Goal: Task Accomplishment & Management: Complete application form

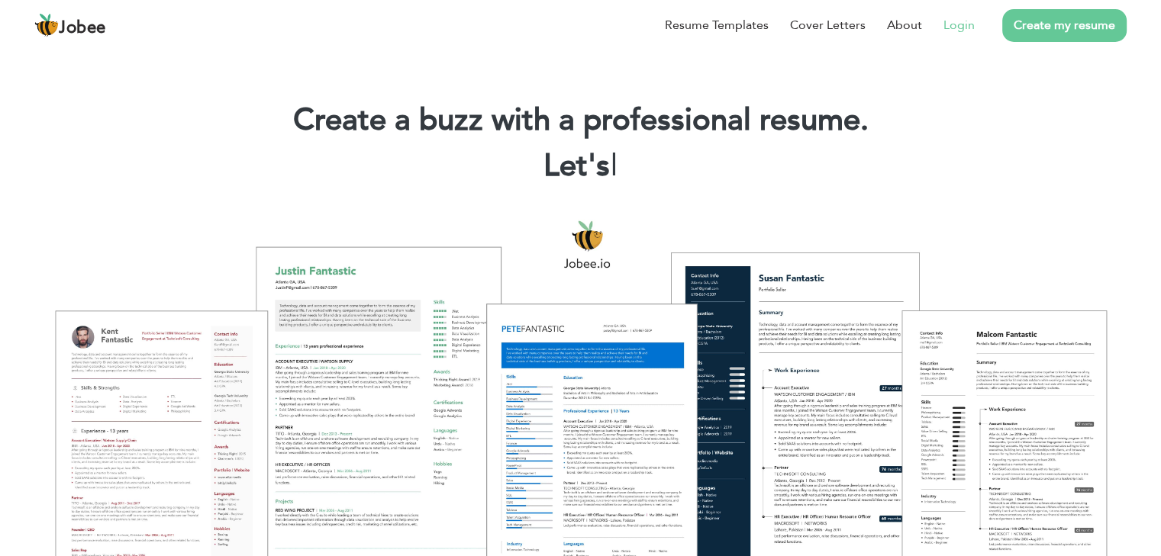
click at [963, 21] on link "Login" at bounding box center [959, 25] width 31 height 18
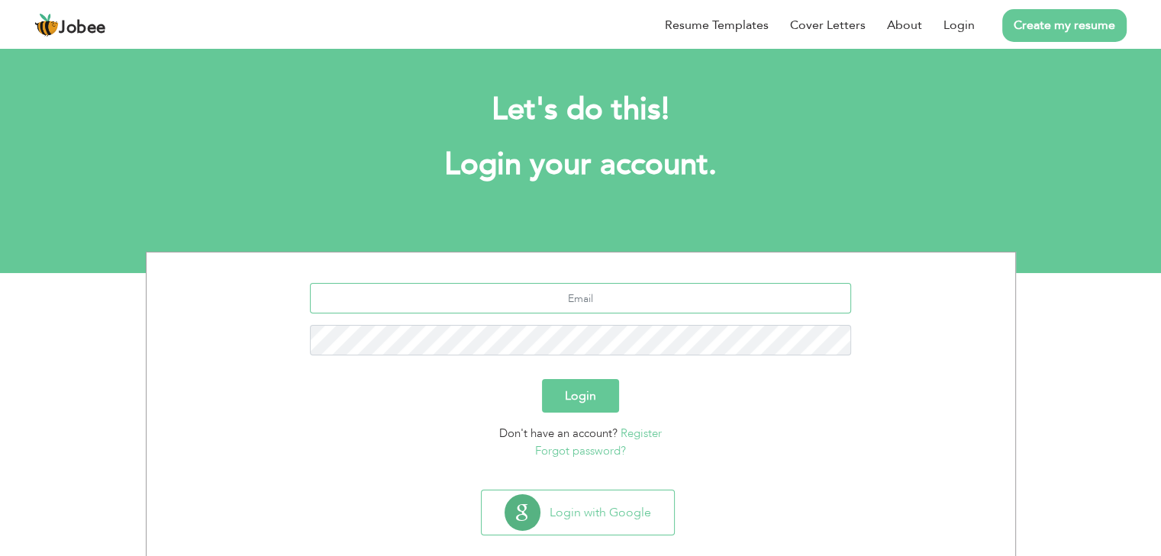
click at [644, 292] on input "text" at bounding box center [580, 298] width 541 height 31
type input "[EMAIL_ADDRESS][DOMAIN_NAME]"
click at [565, 390] on button "Login" at bounding box center [580, 396] width 77 height 34
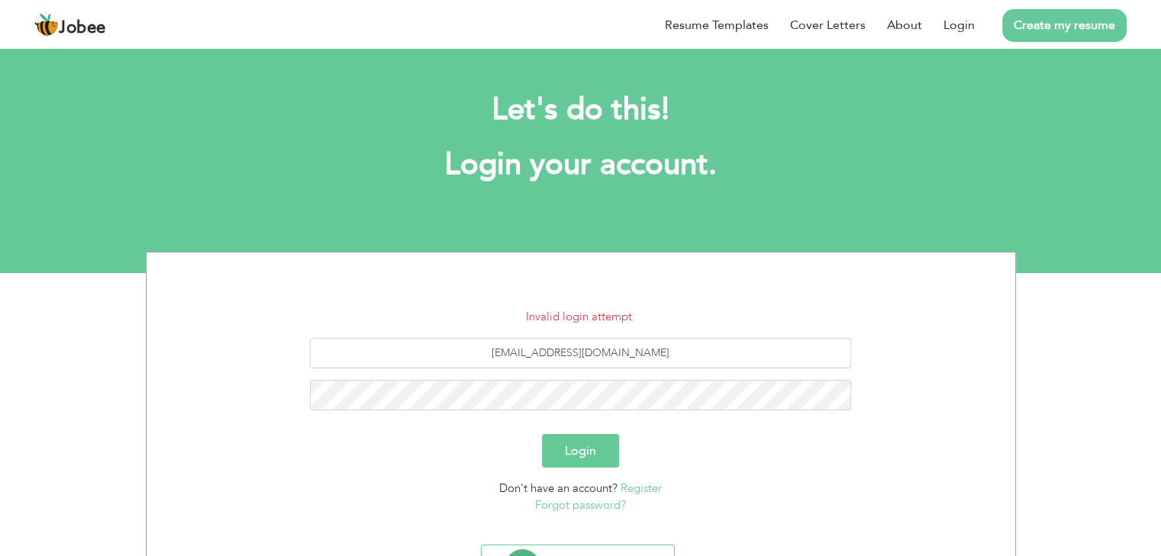
click at [579, 456] on button "Login" at bounding box center [580, 451] width 77 height 34
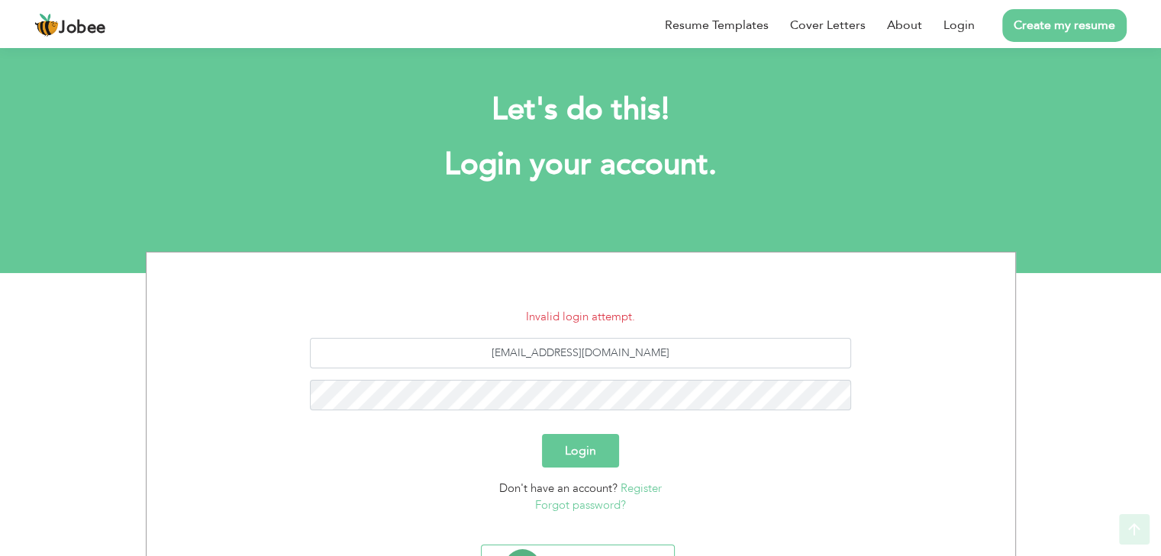
scroll to position [77, 0]
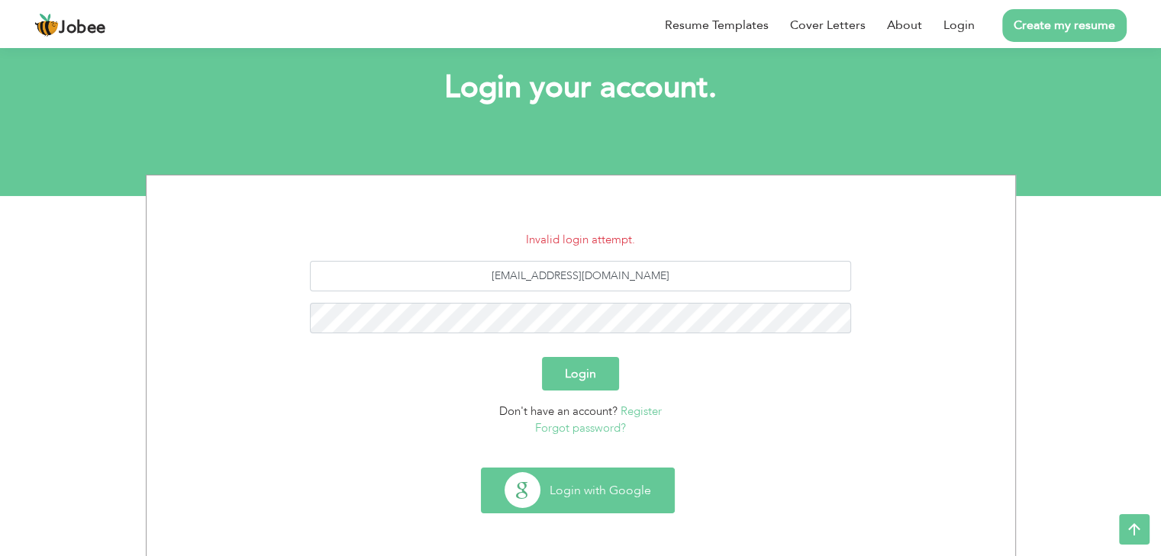
click at [564, 494] on button "Login with Google" at bounding box center [578, 491] width 192 height 44
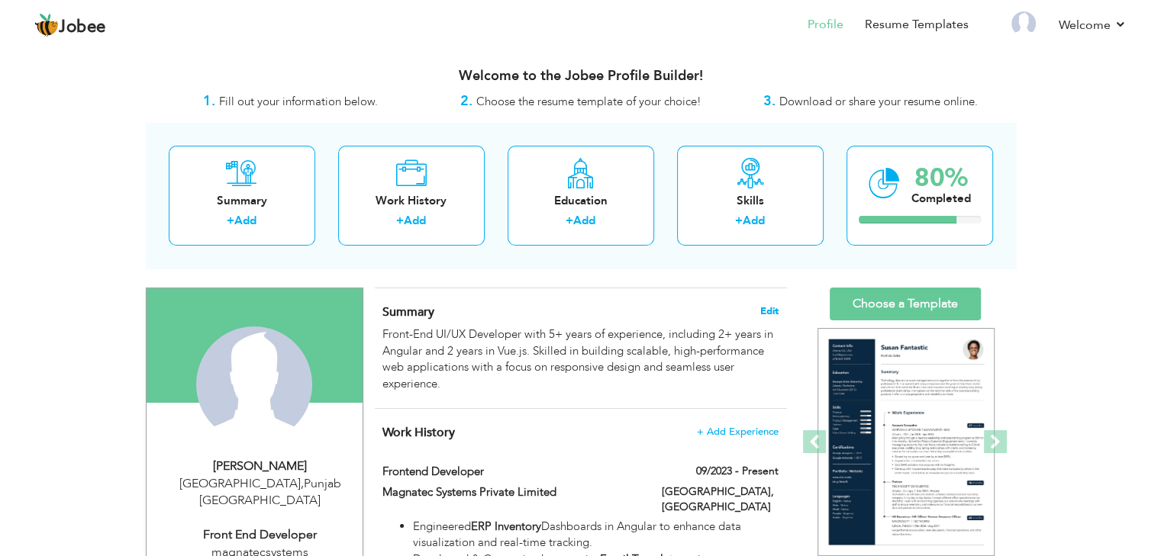
click at [766, 308] on span "Edit" at bounding box center [769, 311] width 18 height 11
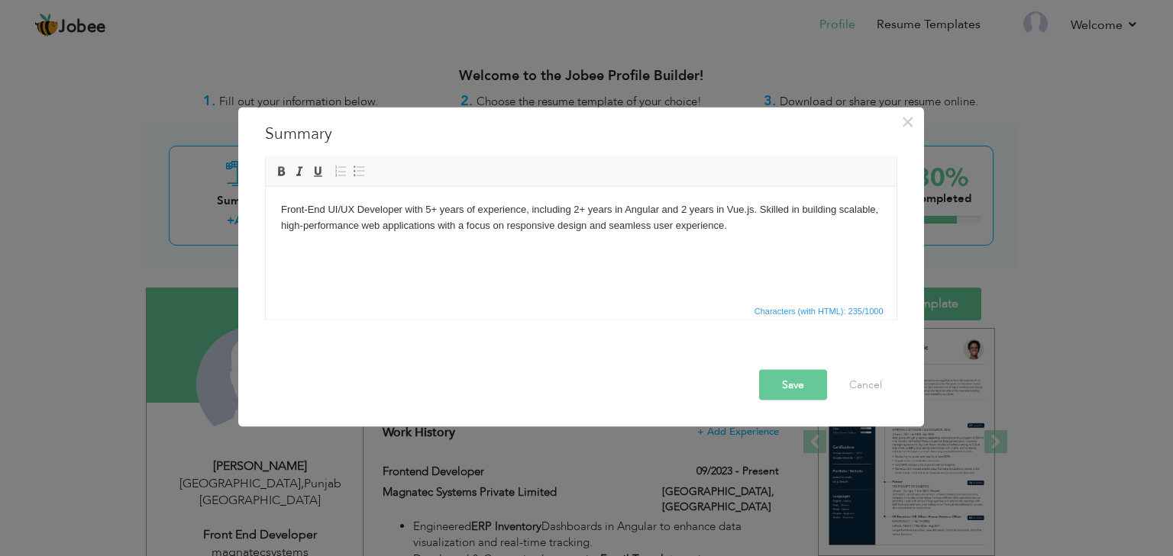
click at [735, 232] on body "Front-End UI/UX Developer with 5+ years of experience, including 2+ years in An…" at bounding box center [580, 218] width 600 height 32
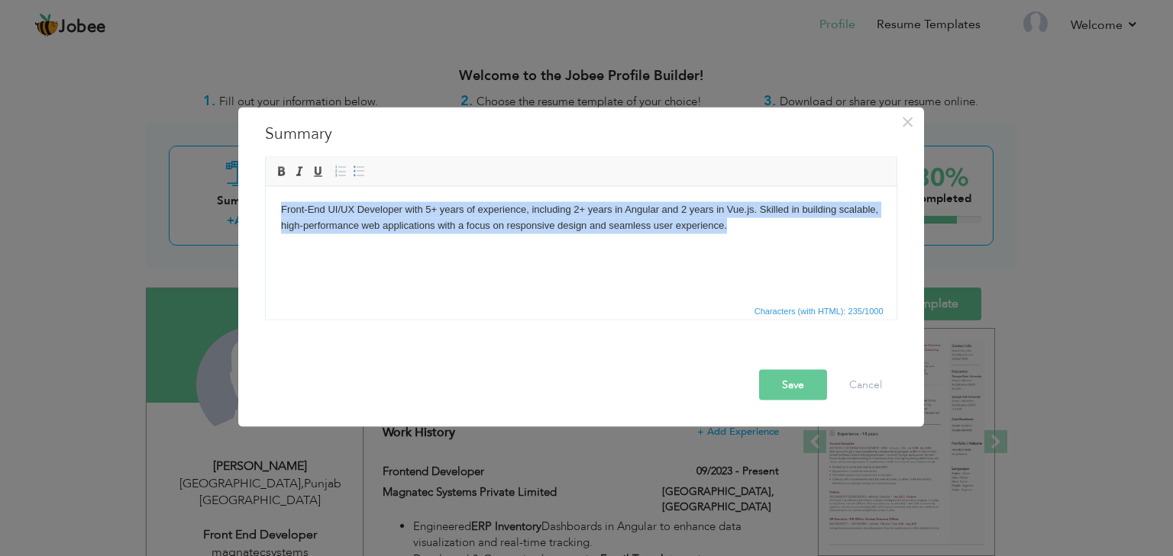
drag, startPoint x: 735, startPoint y: 232, endPoint x: 233, endPoint y: 189, distance: 504.1
click at [265, 189] on html "Front-End UI/UX Developer with 5+ years of experience, including 2+ years in An…" at bounding box center [580, 217] width 631 height 63
copy body "Front-End UI/UX Developer with 5+ years of experience, including 2+ years in An…"
click at [352, 217] on body "Front-End UI/UX Developer with 5+ years of experience, including 2+ years in An…" at bounding box center [580, 218] width 600 height 32
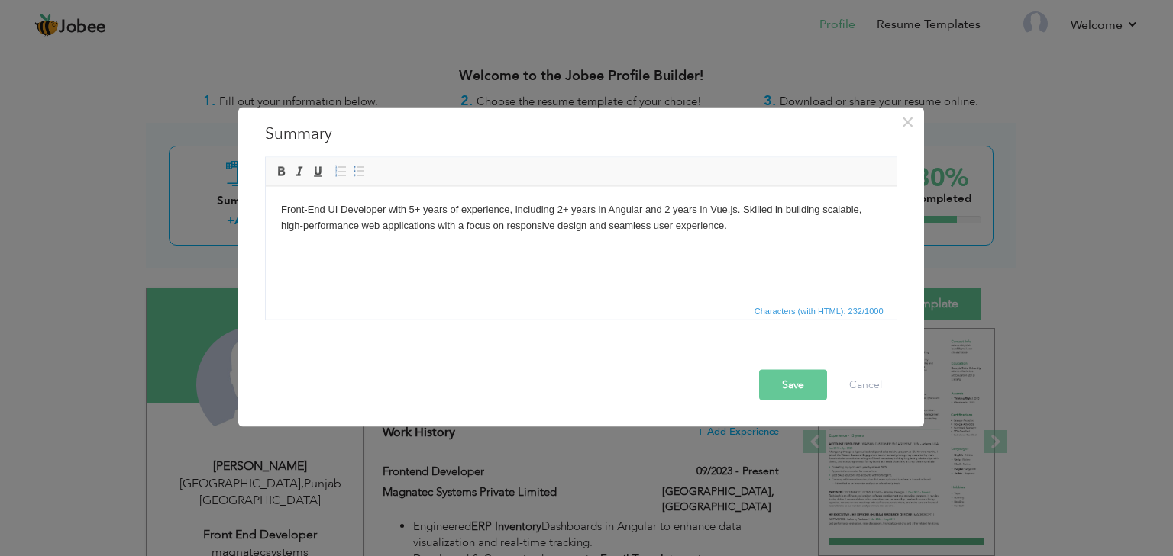
click at [324, 210] on body "Front-End UI Developer with 5+ years of experience, including 2+ years in Angul…" at bounding box center [580, 218] width 600 height 32
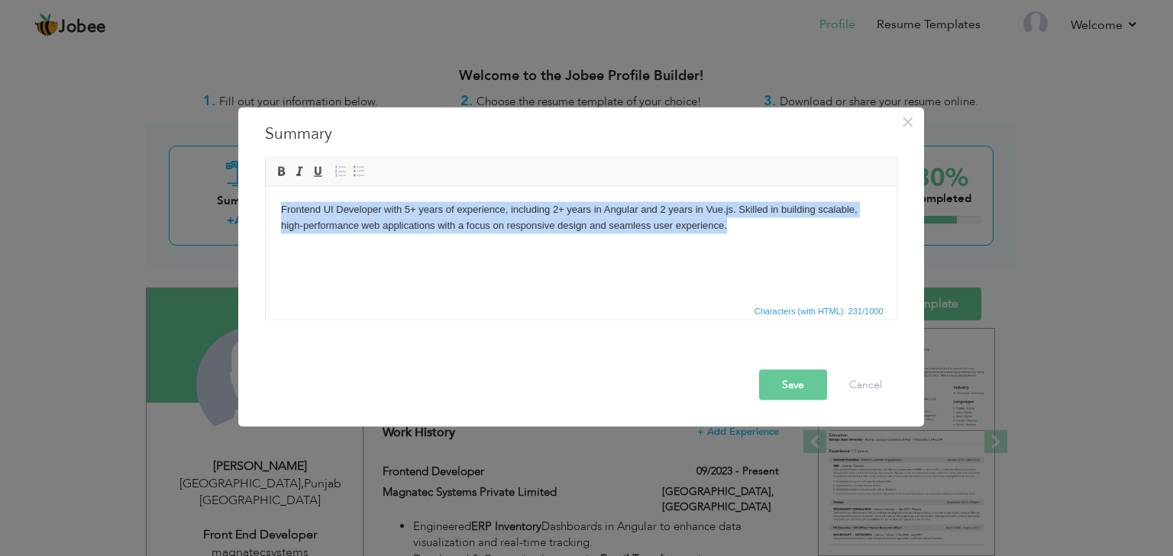
copy body "Frontend UI Developer with 5+ years of experience, including 2+ years in Angula…"
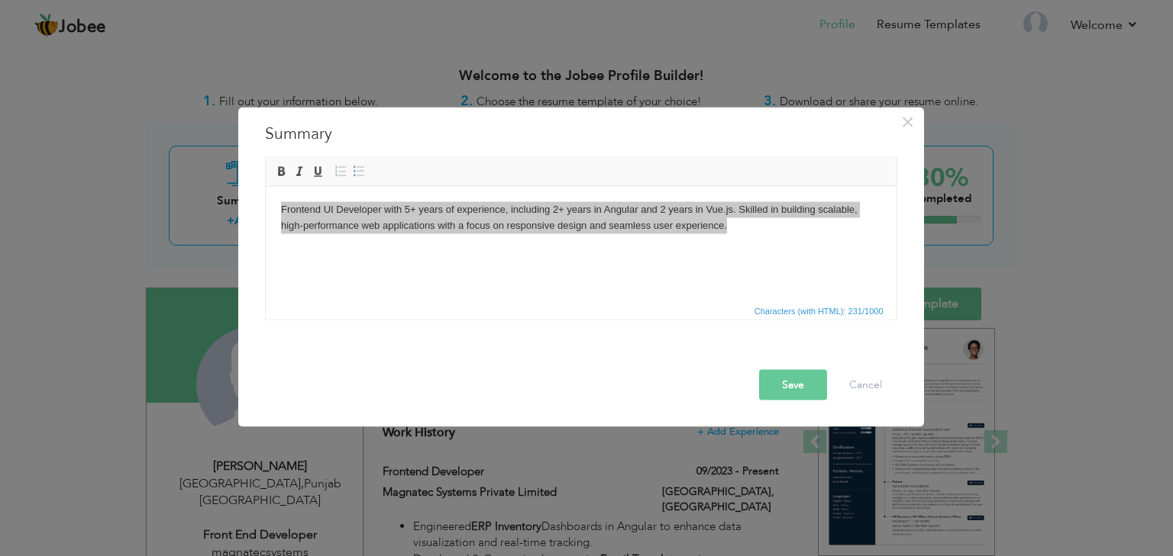
click at [792, 378] on button "Save" at bounding box center [793, 384] width 68 height 31
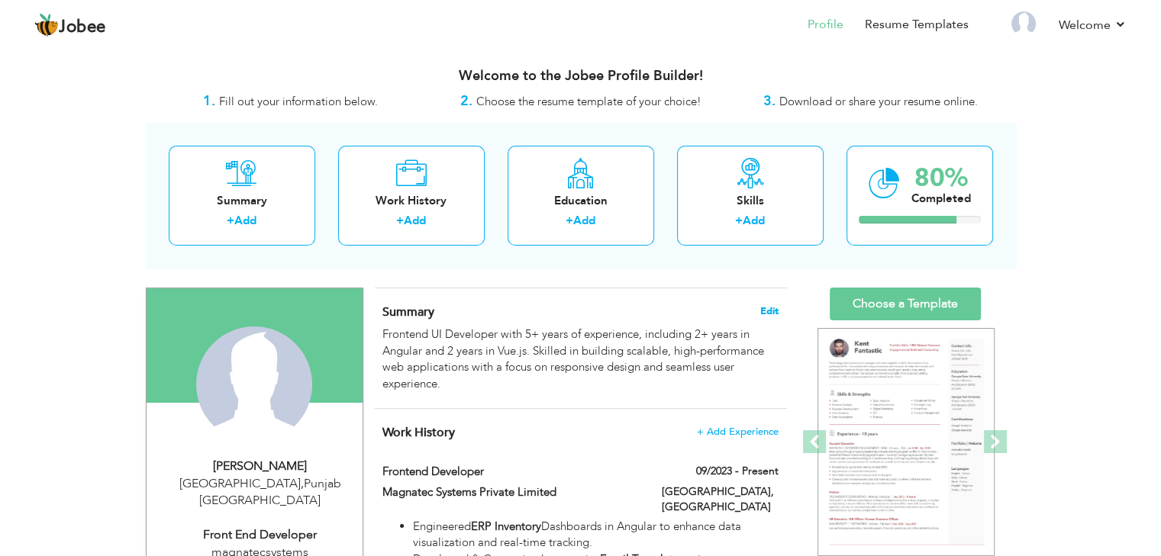
click at [770, 306] on span "Edit" at bounding box center [769, 311] width 18 height 11
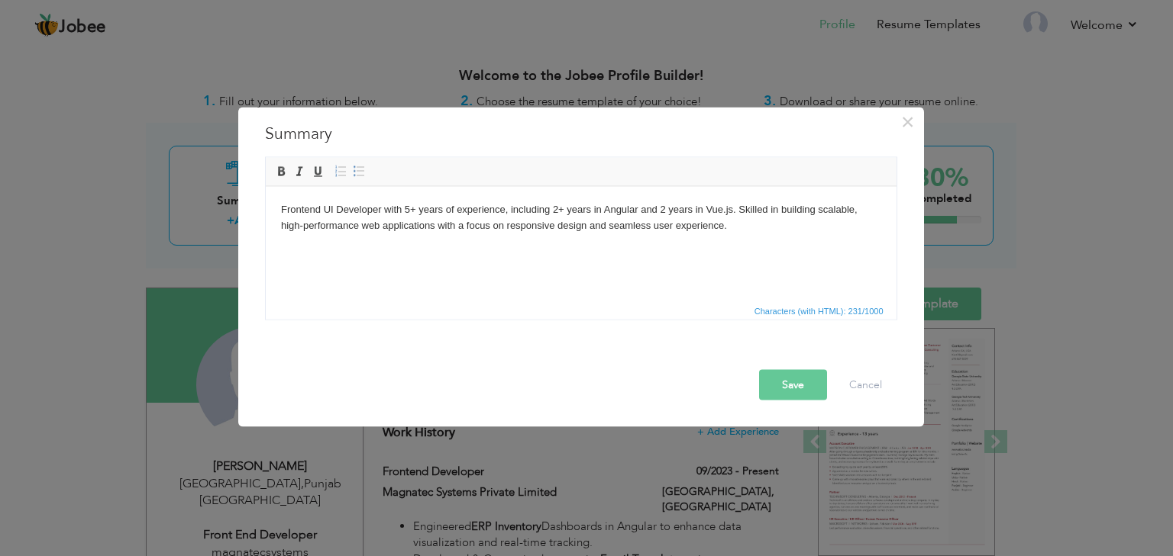
click at [573, 249] on html "Frontend UI Developer with 5+ years of experience, including 2+ years in Angula…" at bounding box center [580, 217] width 631 height 63
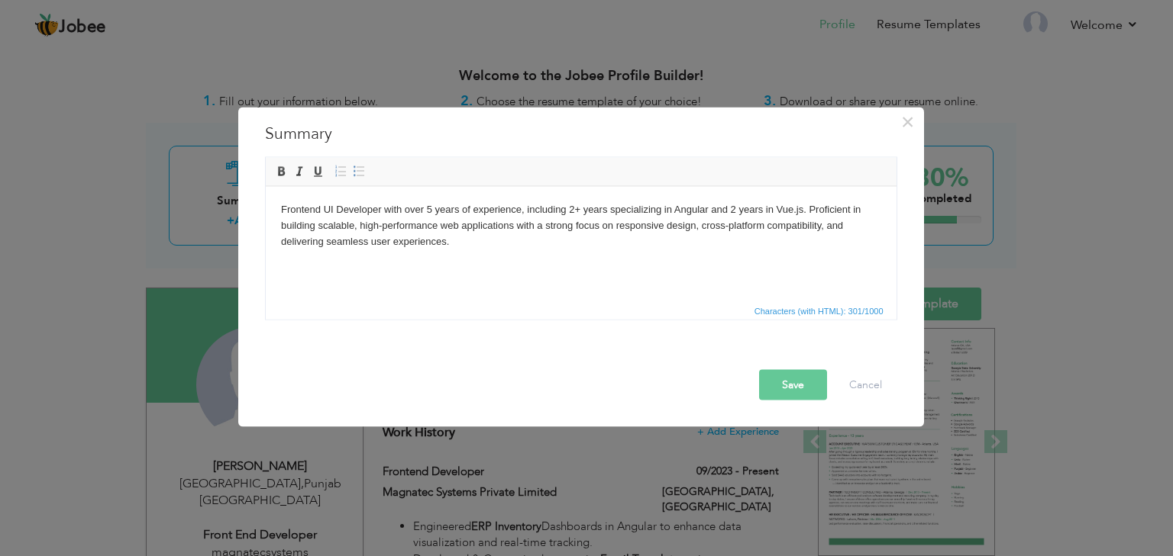
click at [788, 378] on button "Save" at bounding box center [793, 384] width 68 height 31
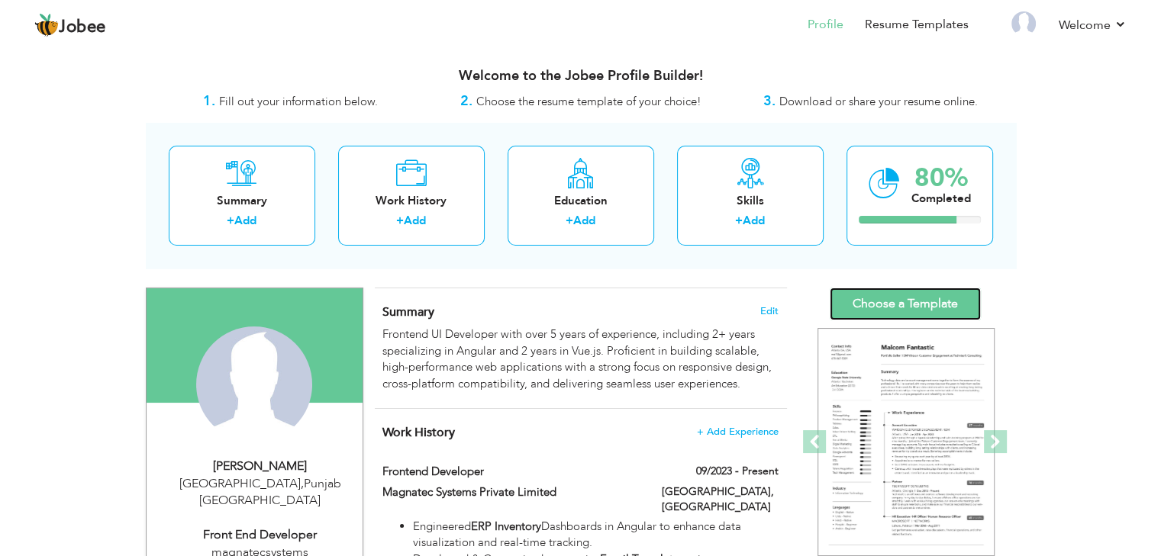
click at [879, 298] on link "Choose a Template" at bounding box center [905, 304] width 151 height 33
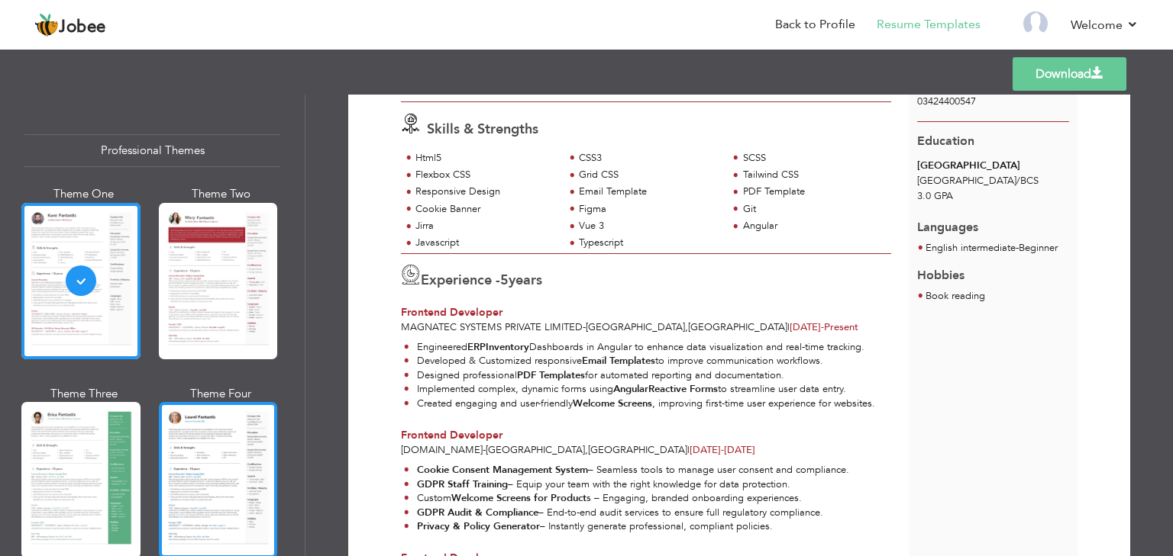
scroll to position [157, 0]
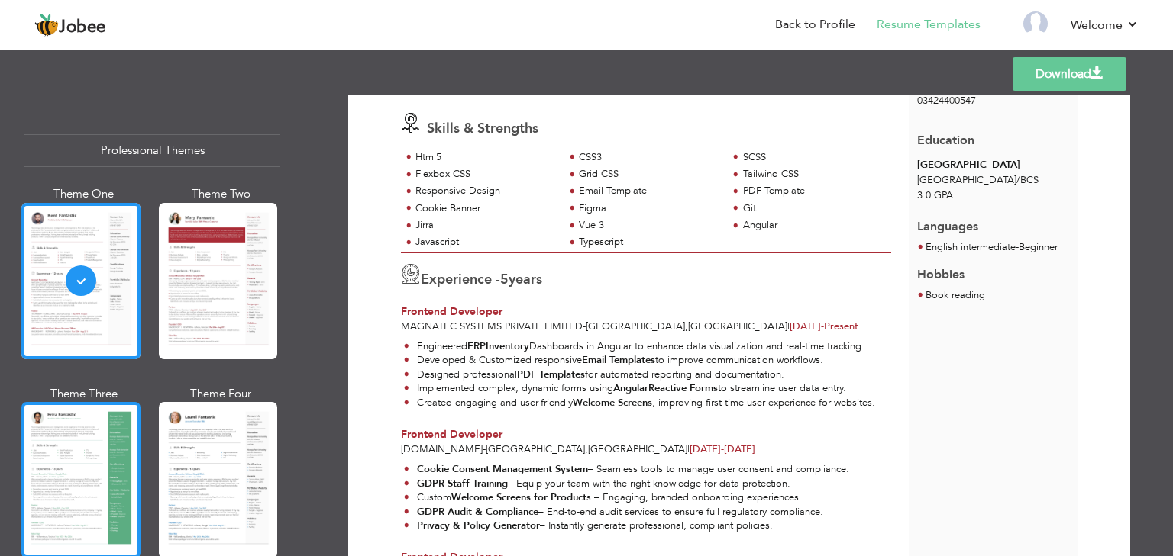
click at [109, 459] on div at bounding box center [80, 480] width 119 height 156
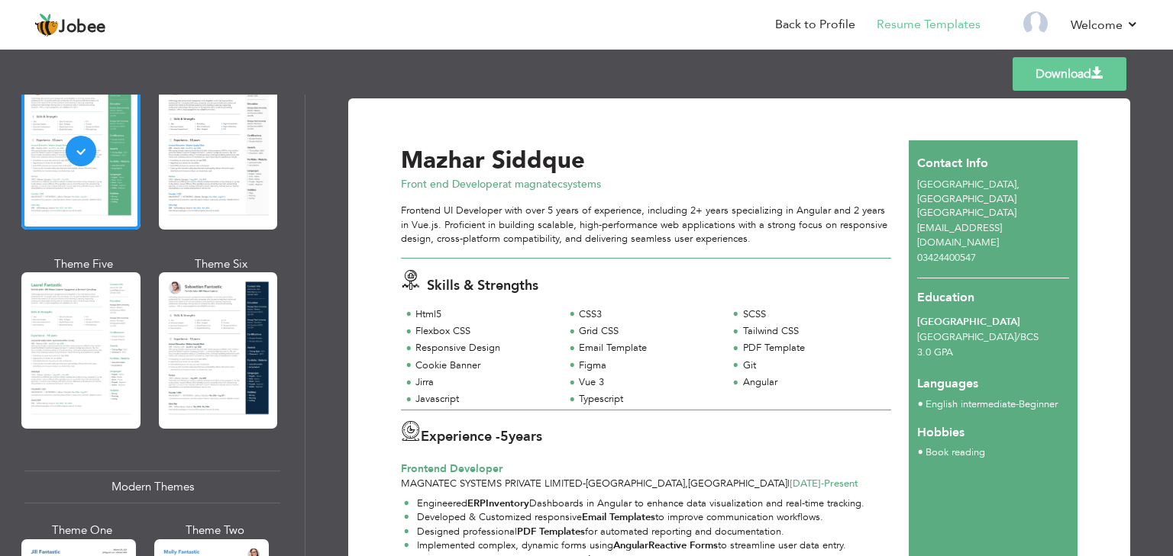
scroll to position [330, 0]
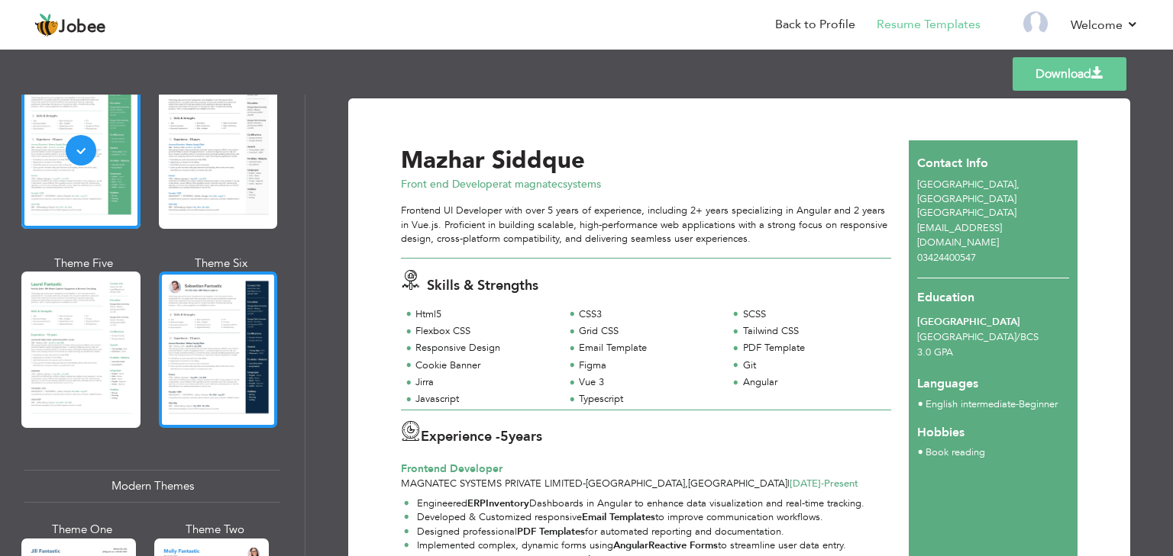
click at [247, 290] on div at bounding box center [218, 350] width 119 height 156
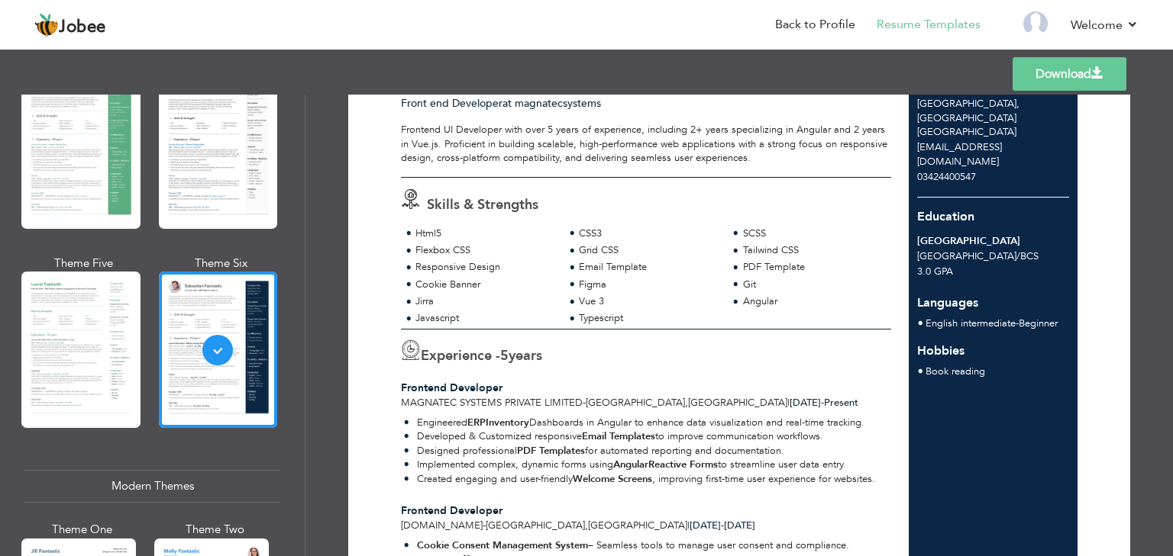
scroll to position [0, 0]
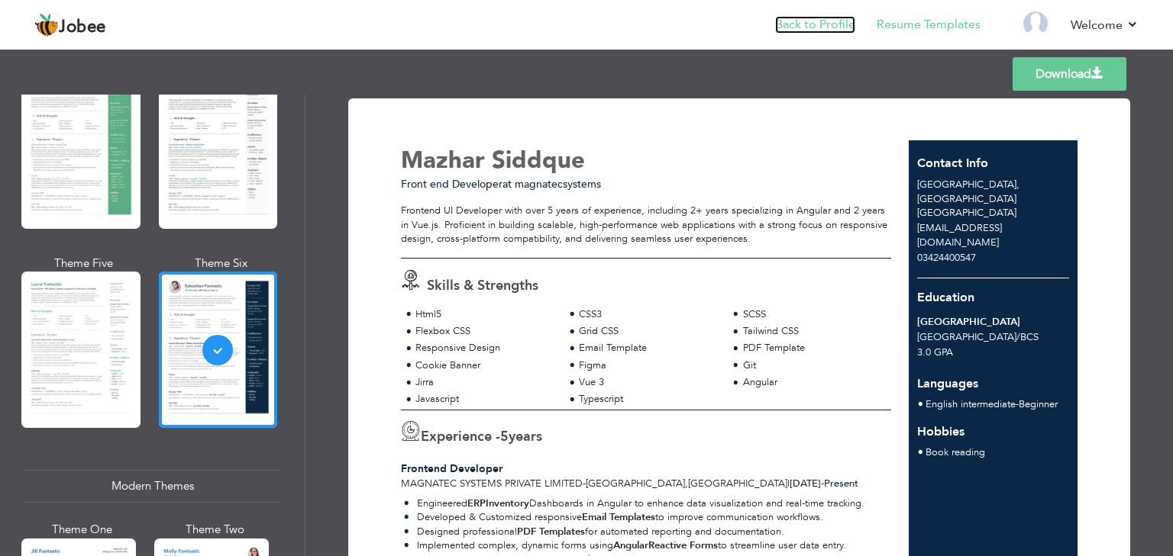
click at [805, 24] on link "Back to Profile" at bounding box center [815, 25] width 80 height 18
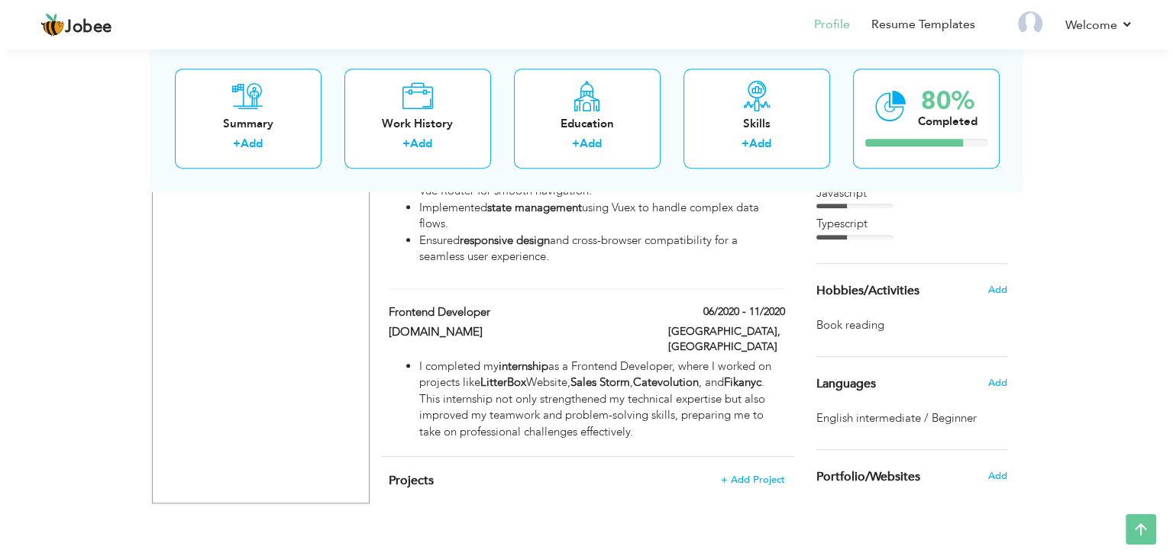
scroll to position [910, 0]
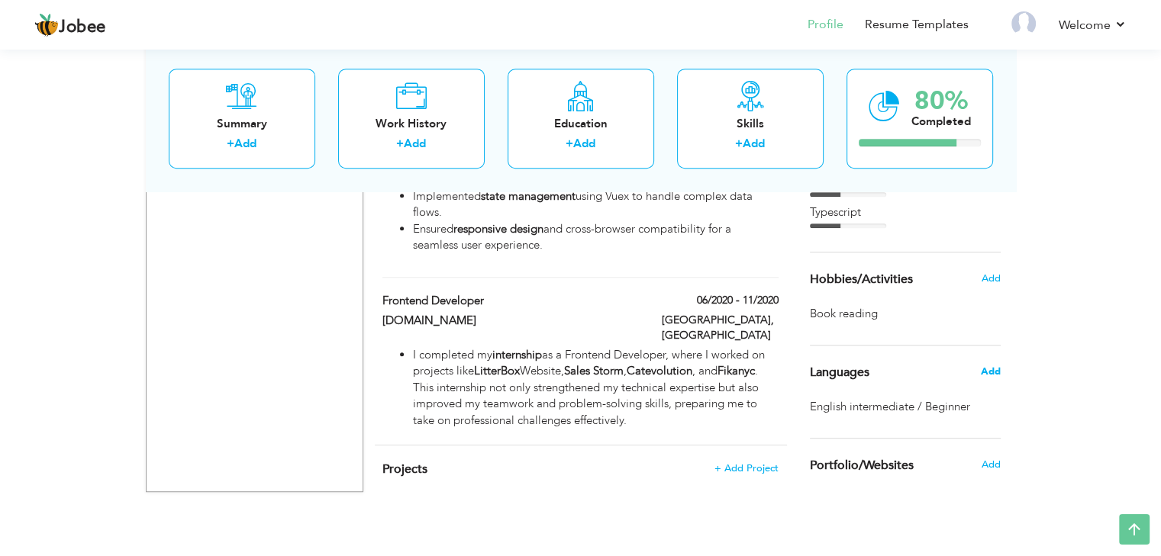
click at [991, 375] on span "Add" at bounding box center [990, 372] width 20 height 14
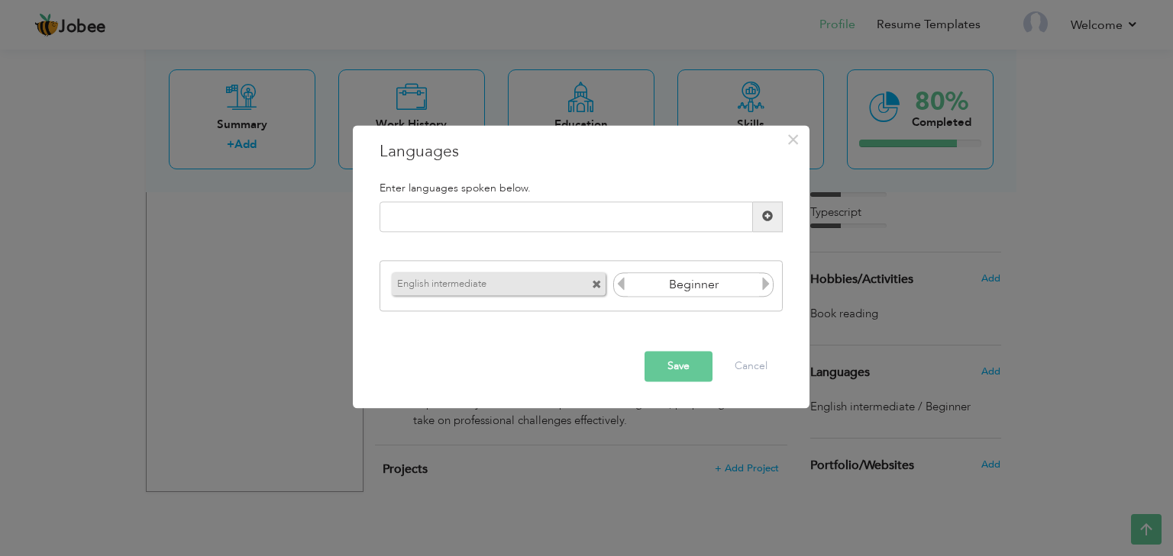
click at [595, 288] on span at bounding box center [597, 286] width 10 height 10
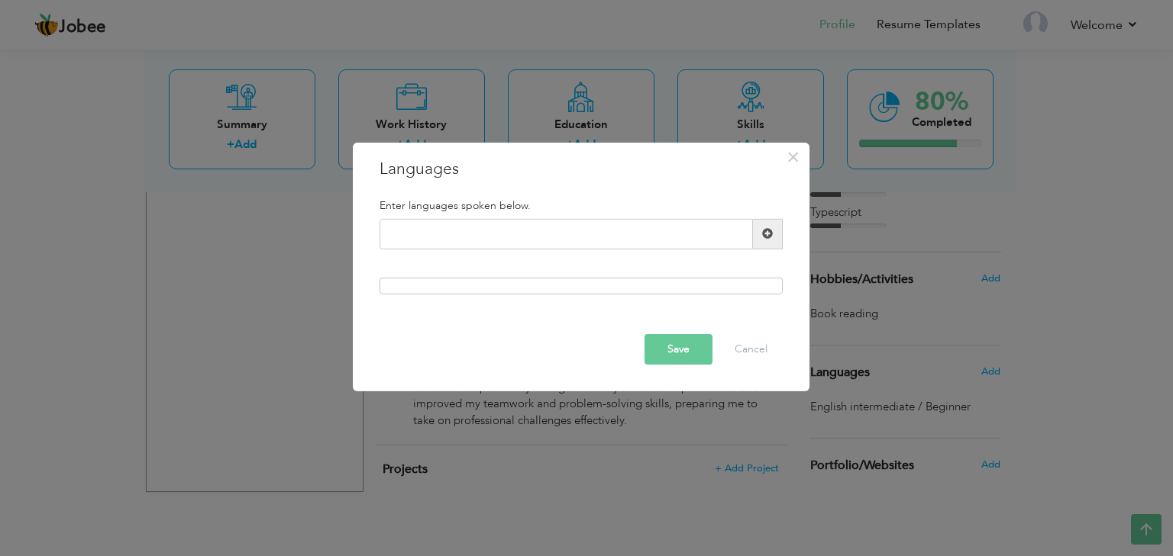
click at [678, 354] on button "Save" at bounding box center [678, 349] width 68 height 31
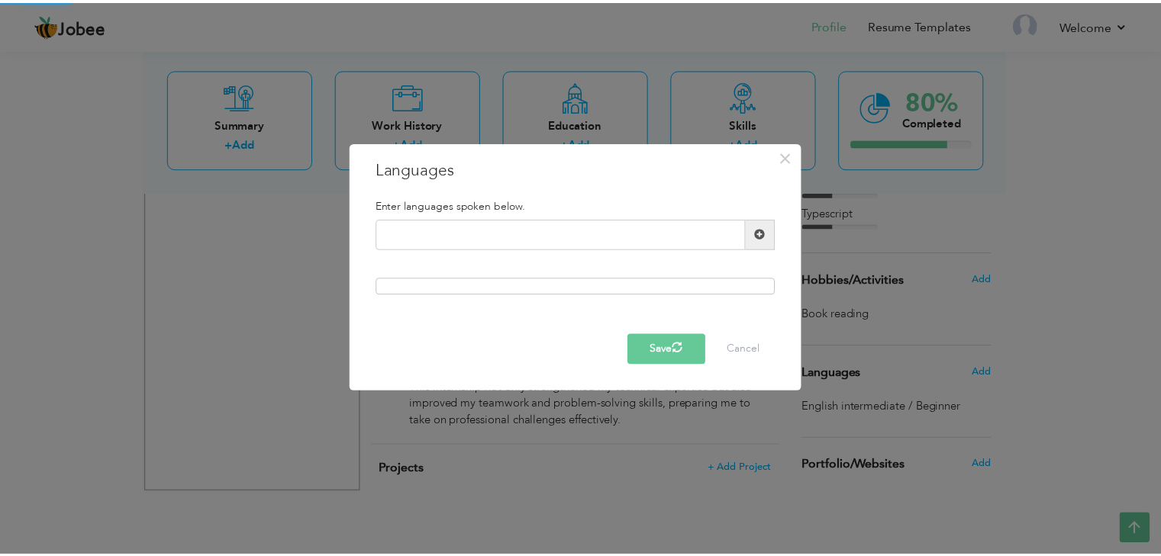
scroll to position [893, 0]
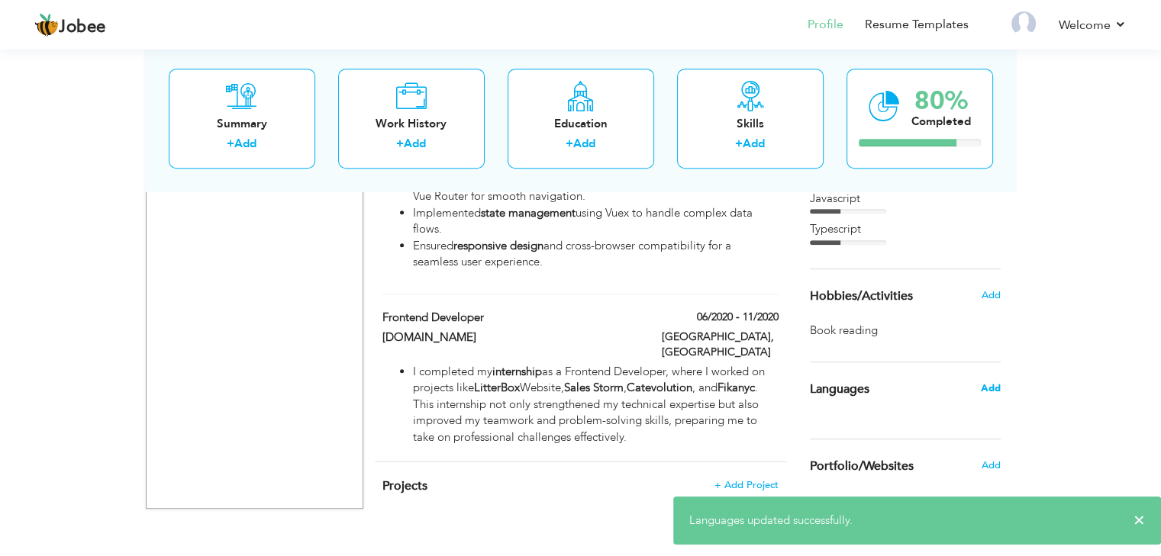
click at [984, 386] on span "Add" at bounding box center [990, 389] width 20 height 14
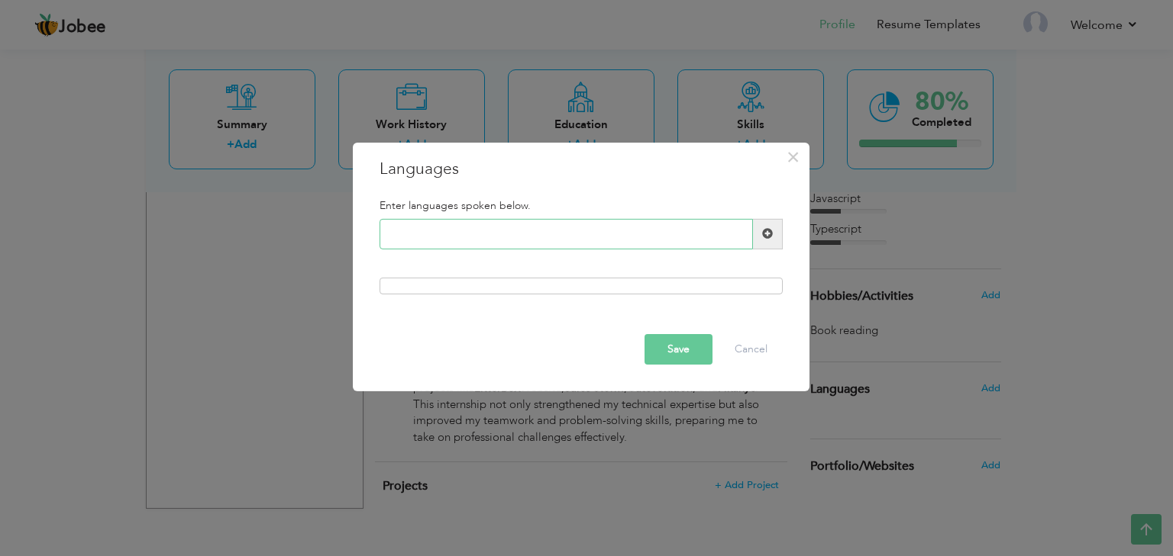
click at [673, 231] on input "text" at bounding box center [565, 234] width 373 height 31
type input "English"
click at [737, 289] on div at bounding box center [580, 286] width 403 height 17
click at [682, 344] on button "Save" at bounding box center [678, 349] width 68 height 31
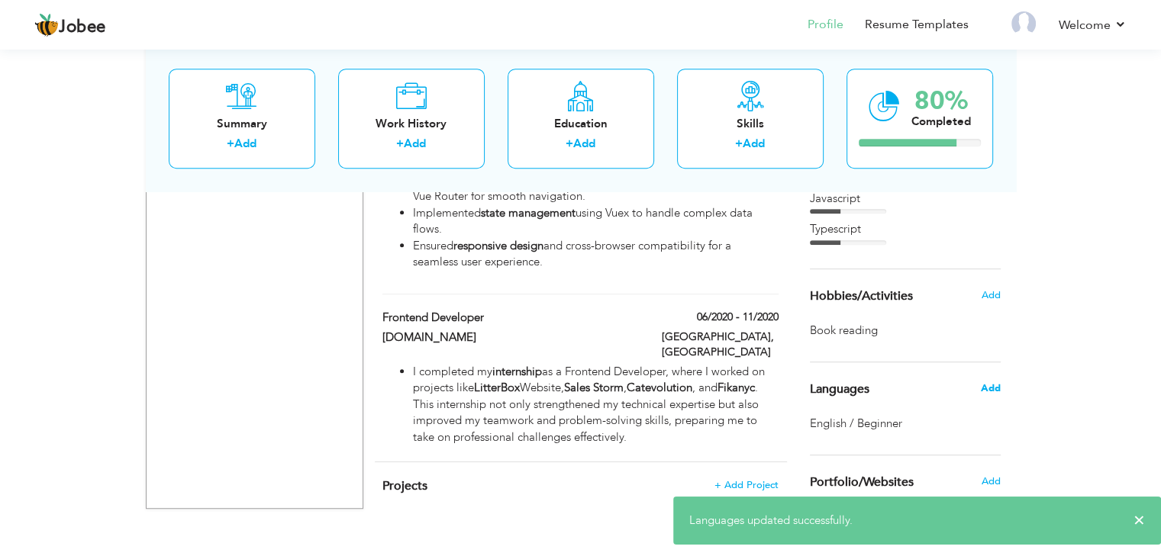
click at [986, 386] on span "Add" at bounding box center [990, 389] width 20 height 14
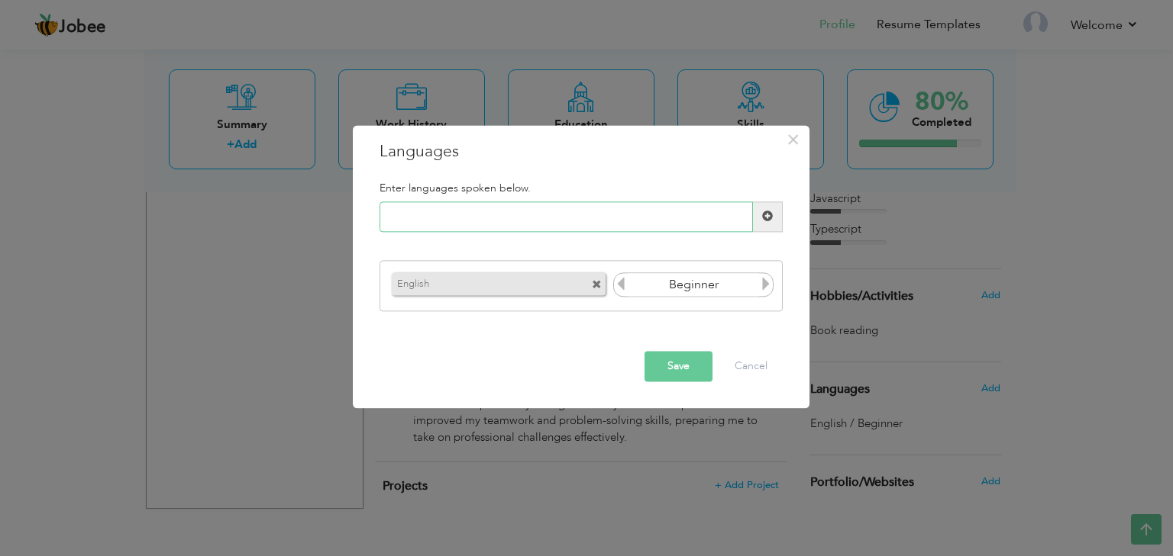
click at [570, 211] on input "text" at bounding box center [565, 217] width 373 height 31
click at [763, 286] on icon at bounding box center [766, 285] width 14 height 14
click at [623, 283] on icon at bounding box center [621, 285] width 14 height 14
click at [673, 360] on button "Save" at bounding box center [678, 366] width 68 height 31
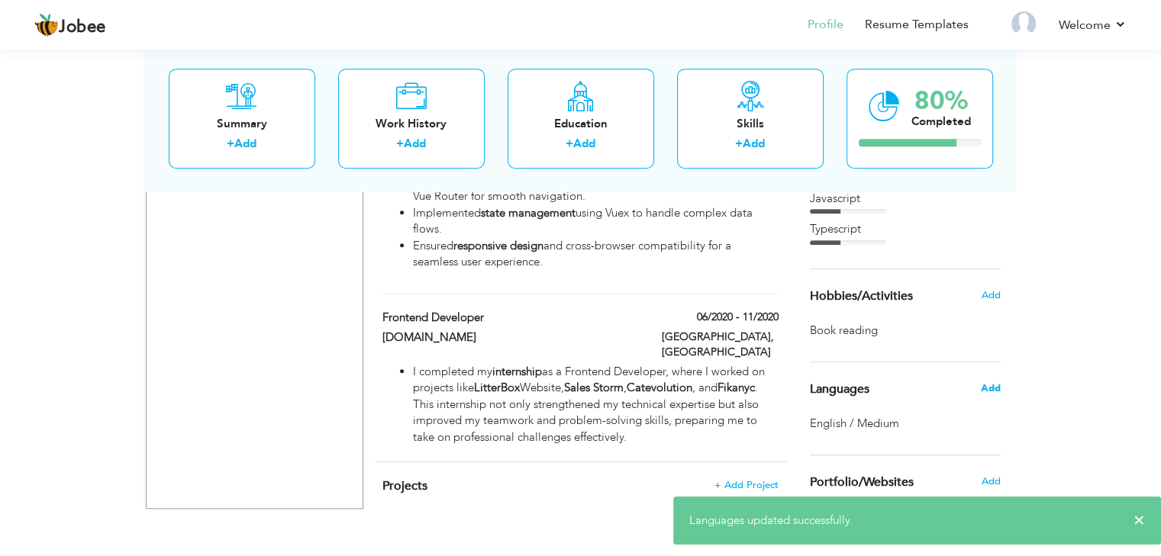
click at [996, 387] on span "Add" at bounding box center [990, 389] width 20 height 14
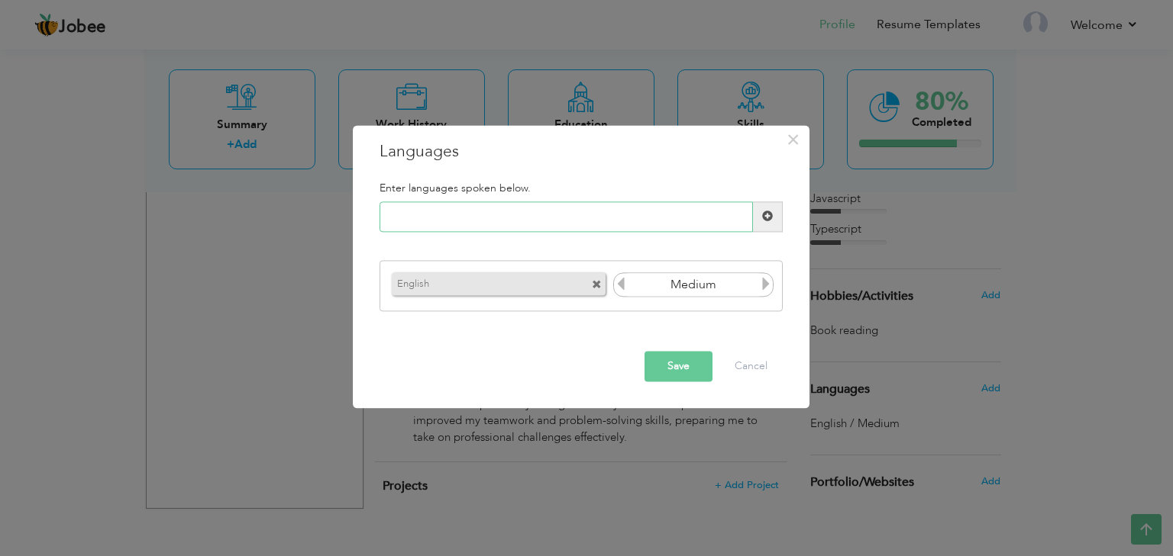
click at [605, 216] on input "text" at bounding box center [565, 217] width 373 height 31
type input "urdu"
click at [691, 363] on button "Save" at bounding box center [678, 366] width 68 height 31
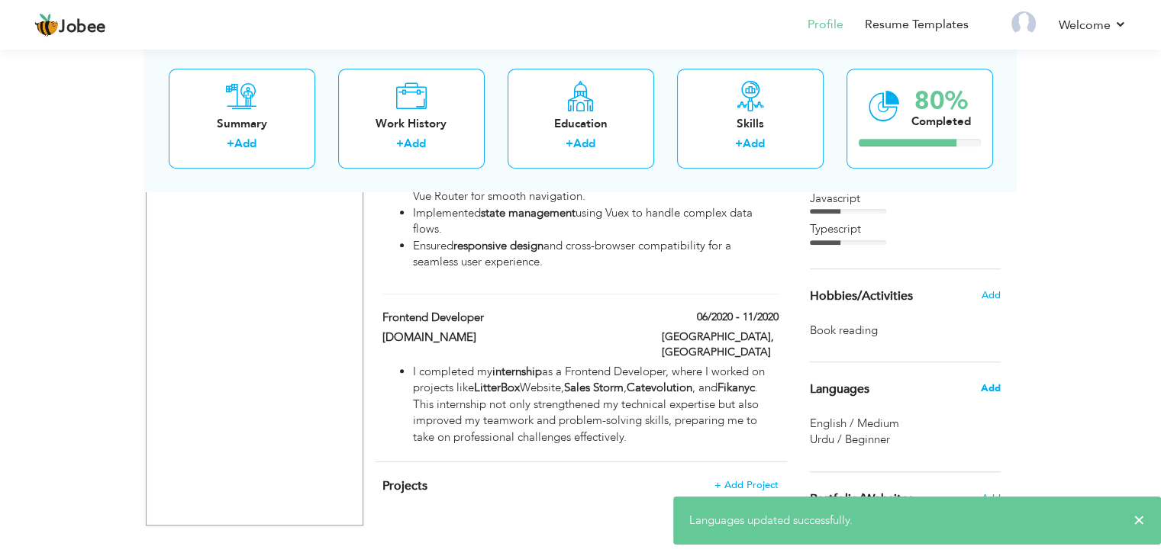
click at [990, 390] on span "Add" at bounding box center [990, 389] width 20 height 14
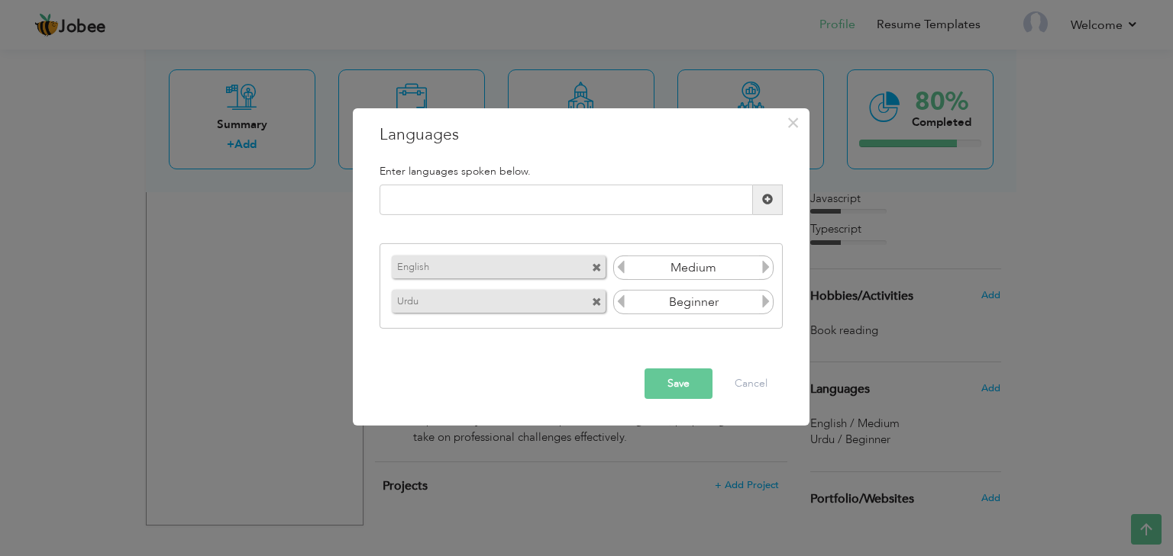
click at [765, 303] on icon at bounding box center [766, 302] width 14 height 14
click at [679, 385] on button "Save" at bounding box center [678, 384] width 68 height 31
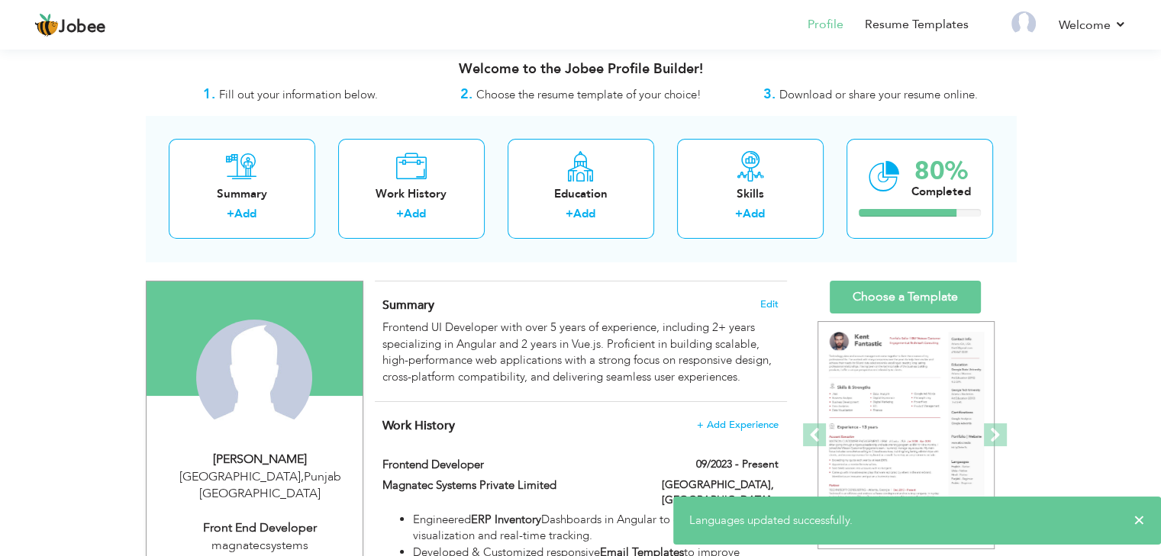
scroll to position [0, 0]
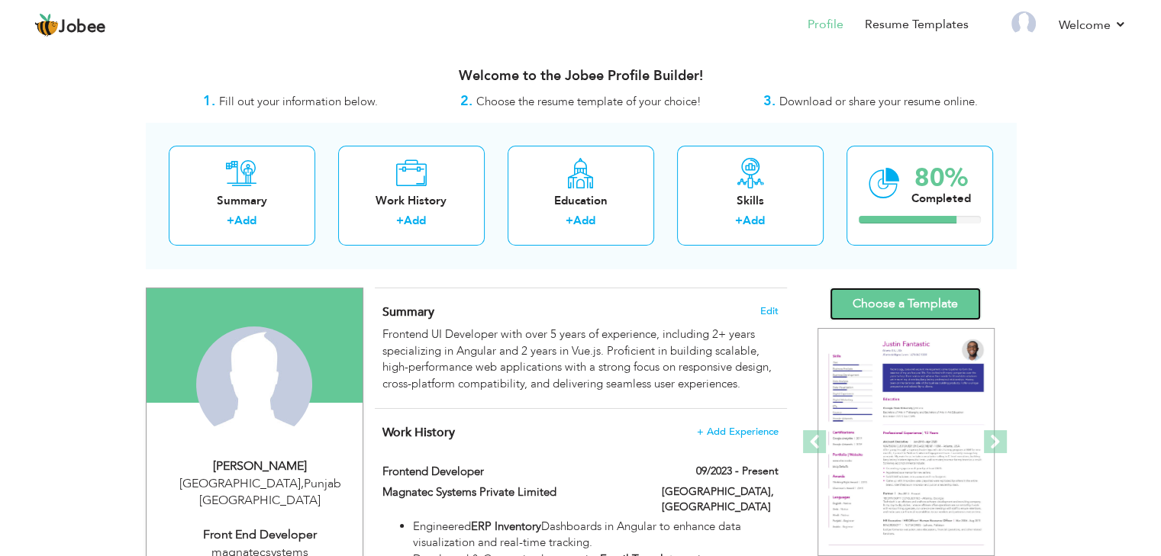
click at [904, 298] on link "Choose a Template" at bounding box center [905, 304] width 151 height 33
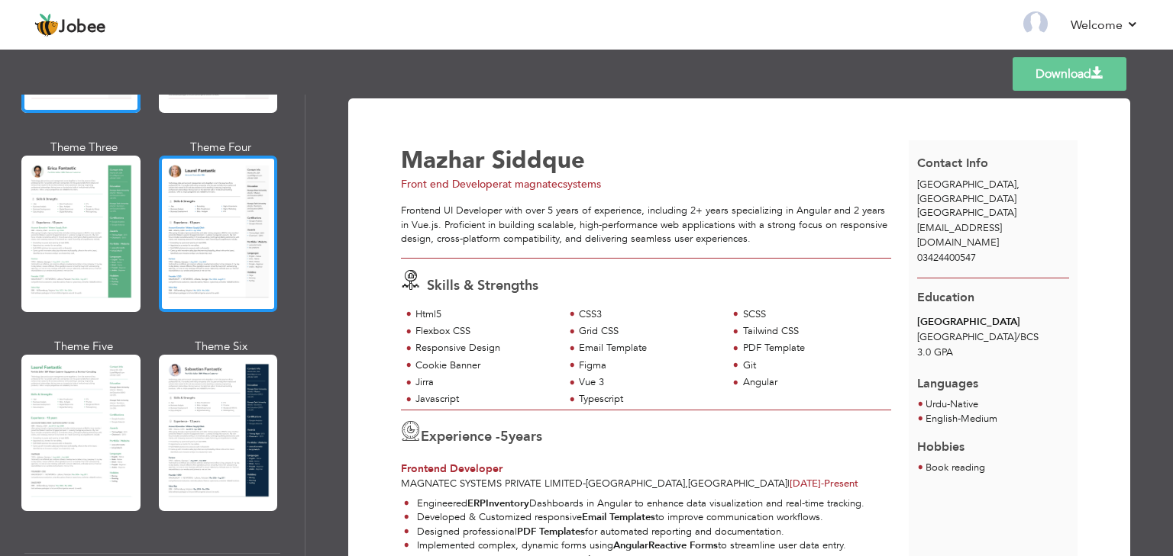
scroll to position [248, 0]
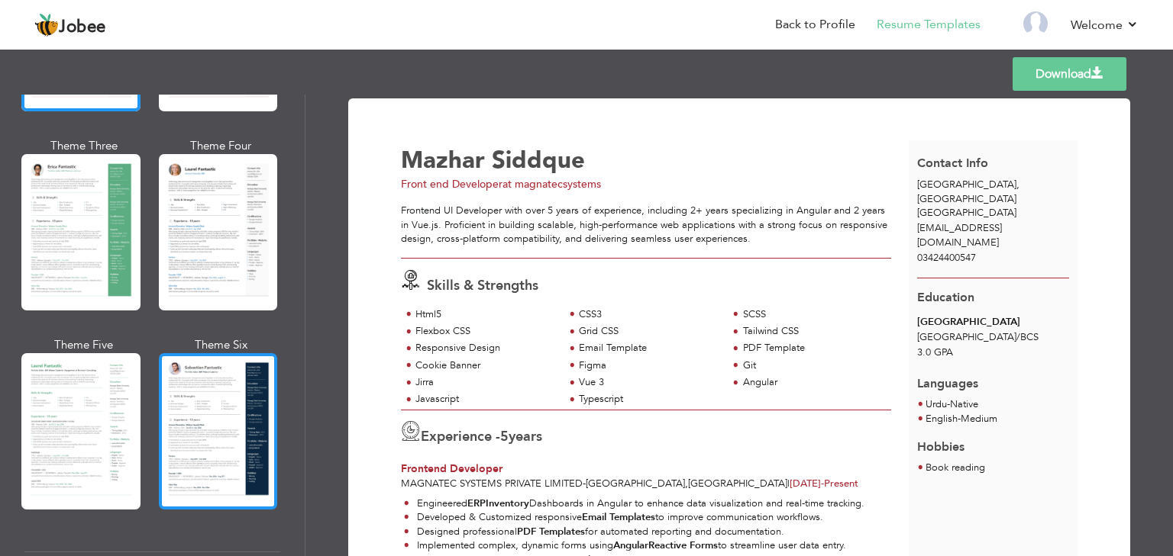
click at [220, 425] on div at bounding box center [218, 431] width 119 height 156
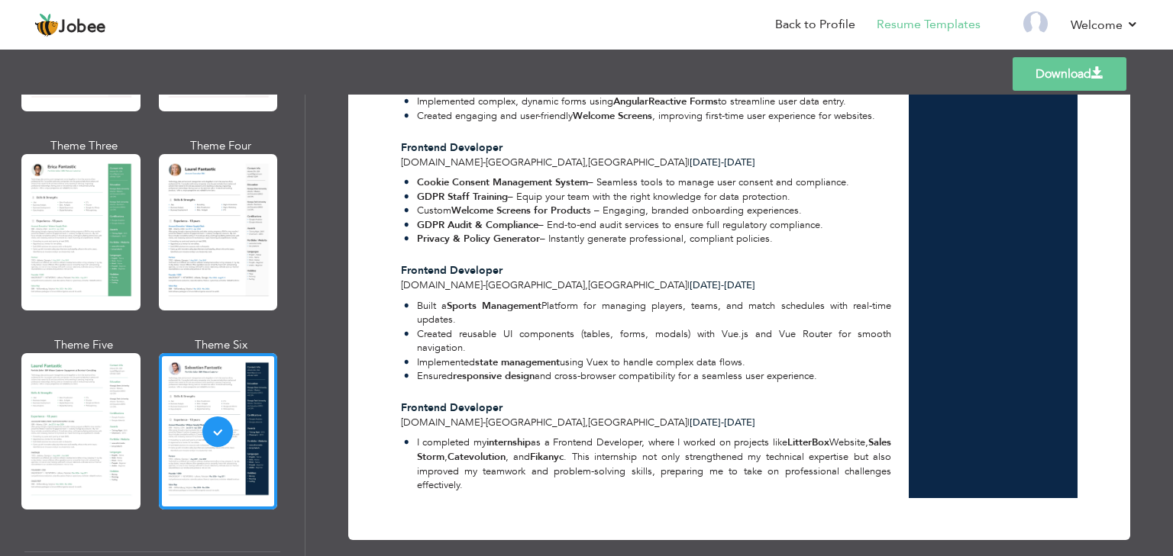
scroll to position [0, 0]
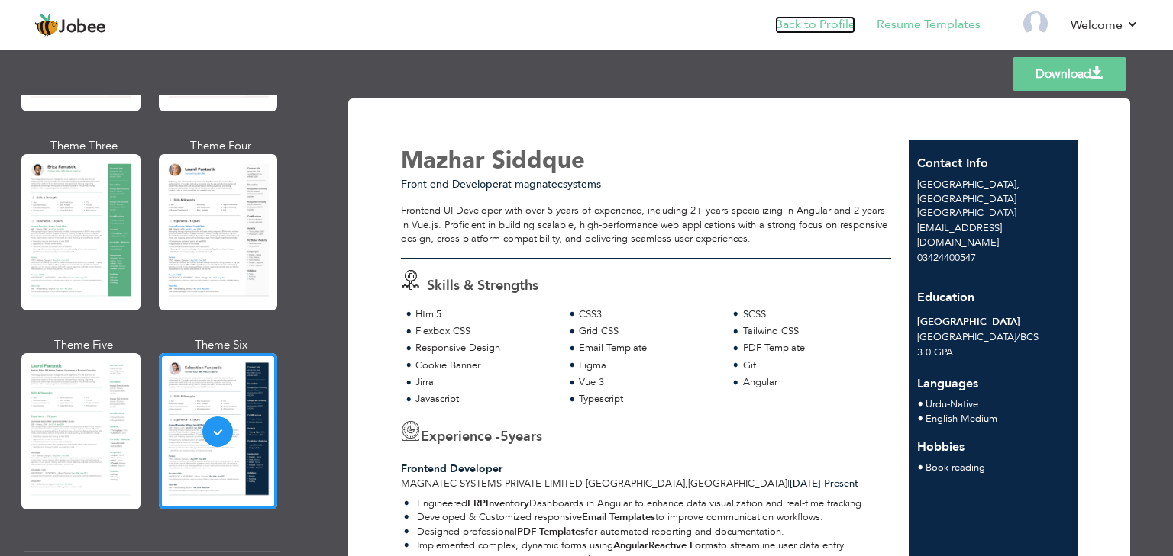
click at [828, 18] on link "Back to Profile" at bounding box center [815, 25] width 80 height 18
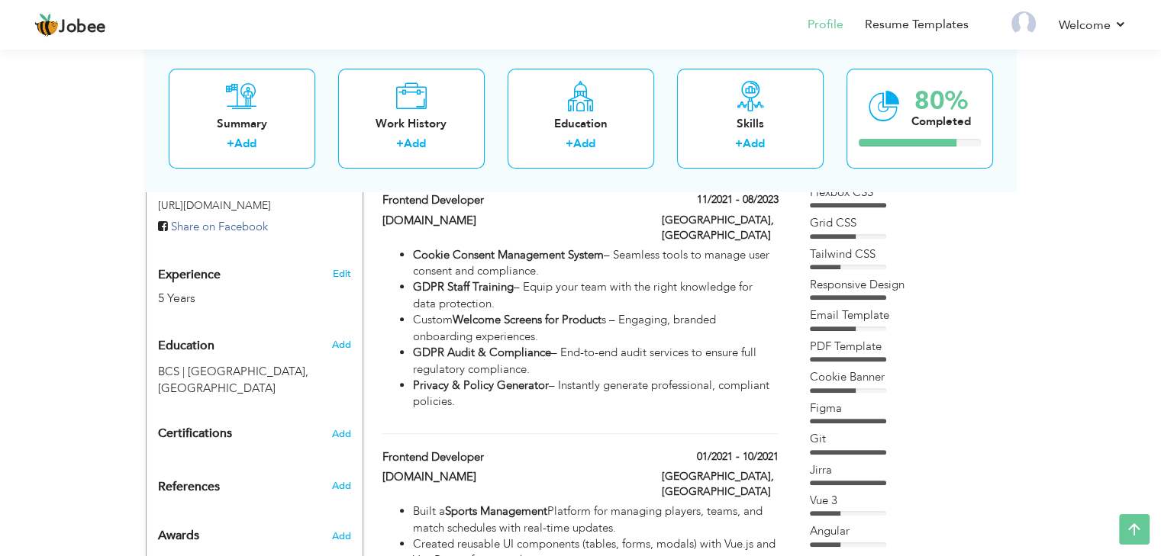
scroll to position [527, 0]
click at [350, 340] on span "Add" at bounding box center [341, 347] width 20 height 14
radio input "true"
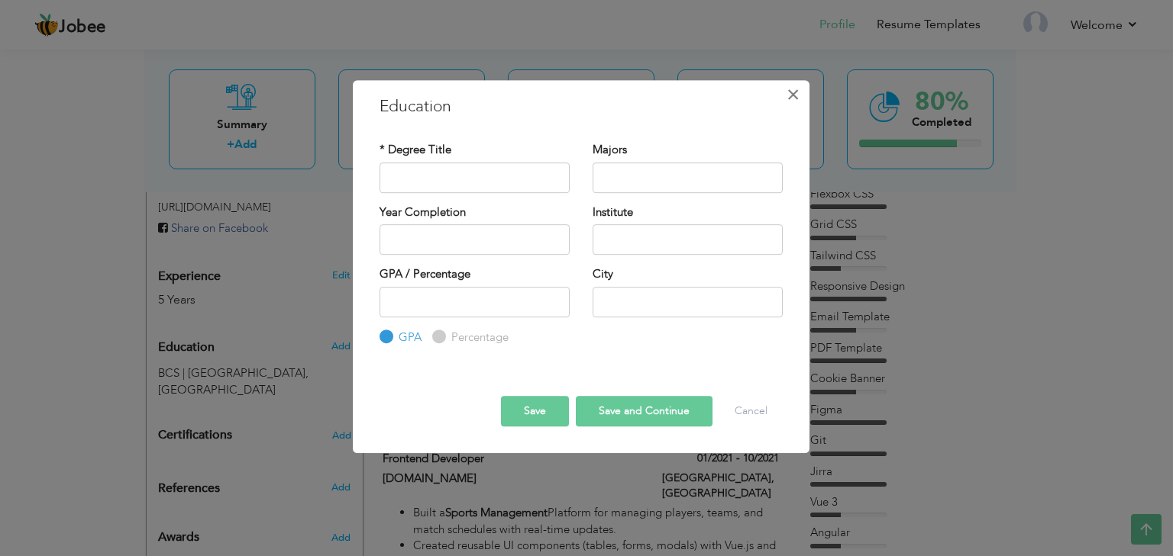
click at [798, 92] on span "×" at bounding box center [792, 94] width 13 height 27
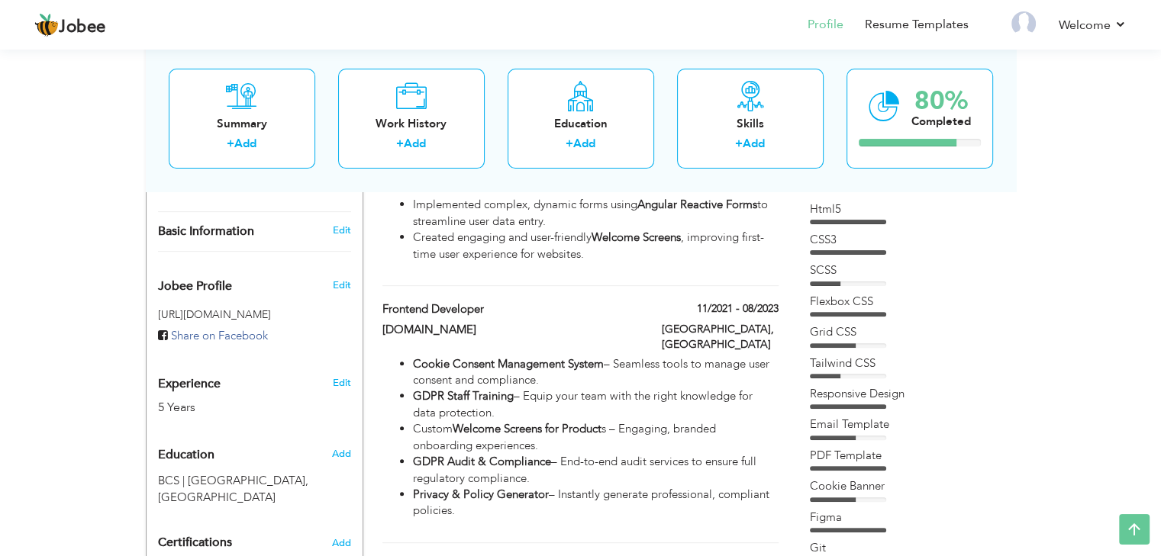
scroll to position [473, 0]
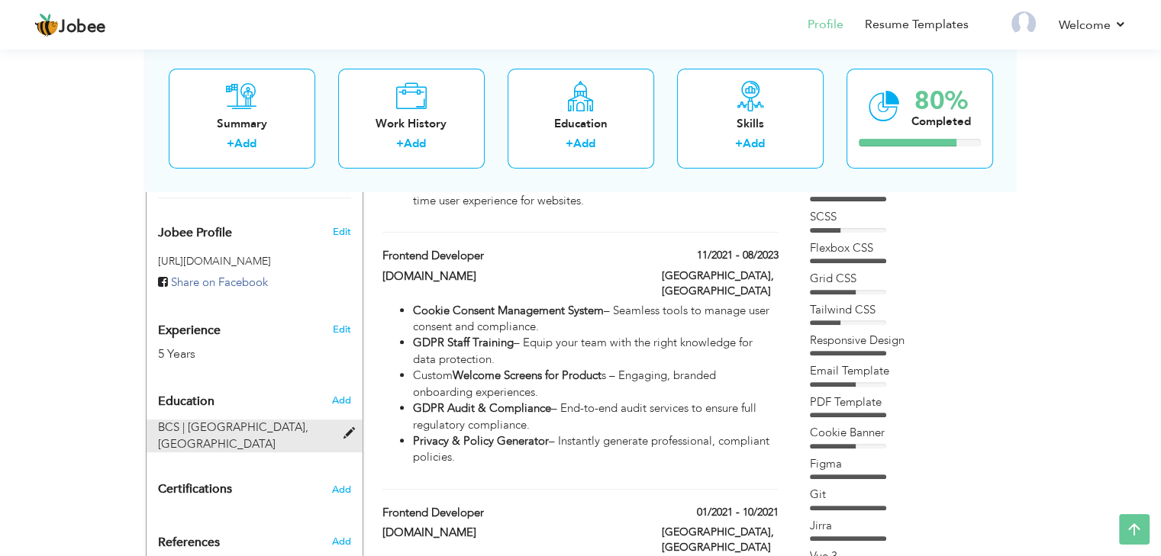
click at [342, 421] on div "BCS | [GEOGRAPHIC_DATA], [GEOGRAPHIC_DATA]" at bounding box center [246, 436] width 198 height 33
type input "BCS"
type input "[GEOGRAPHIC_DATA]"
type input "3"
type input "[GEOGRAPHIC_DATA]"
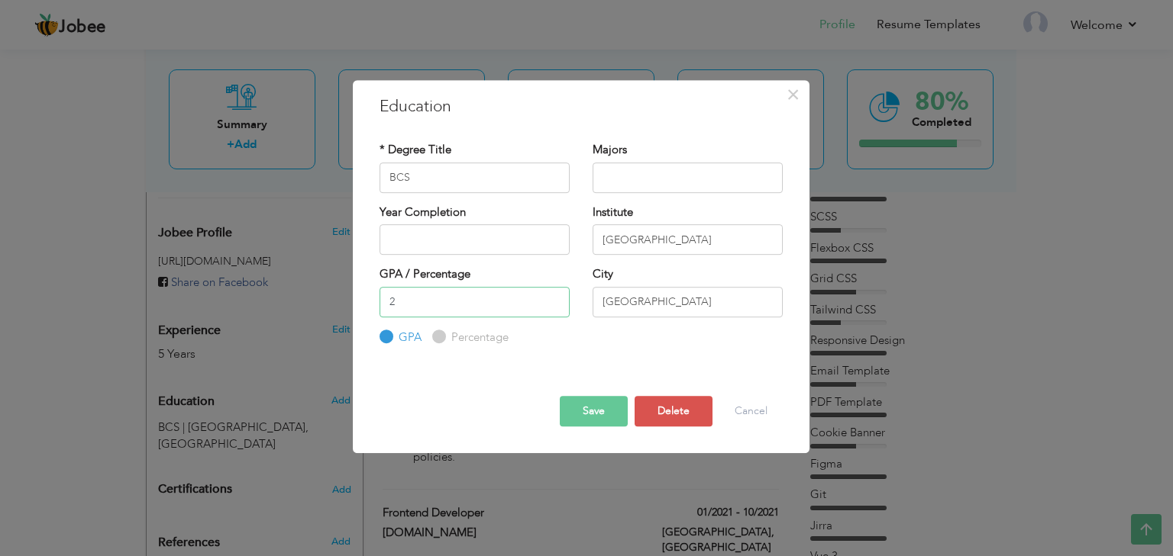
click at [556, 305] on input "2" at bounding box center [474, 302] width 190 height 31
type input "2.8"
click at [608, 409] on button "Save" at bounding box center [594, 411] width 68 height 31
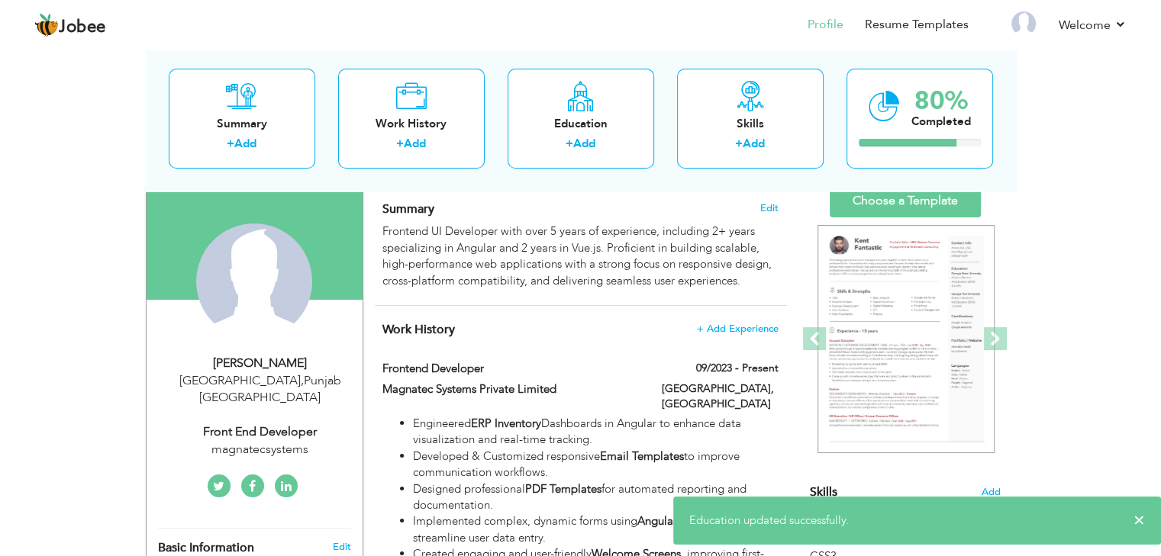
scroll to position [0, 0]
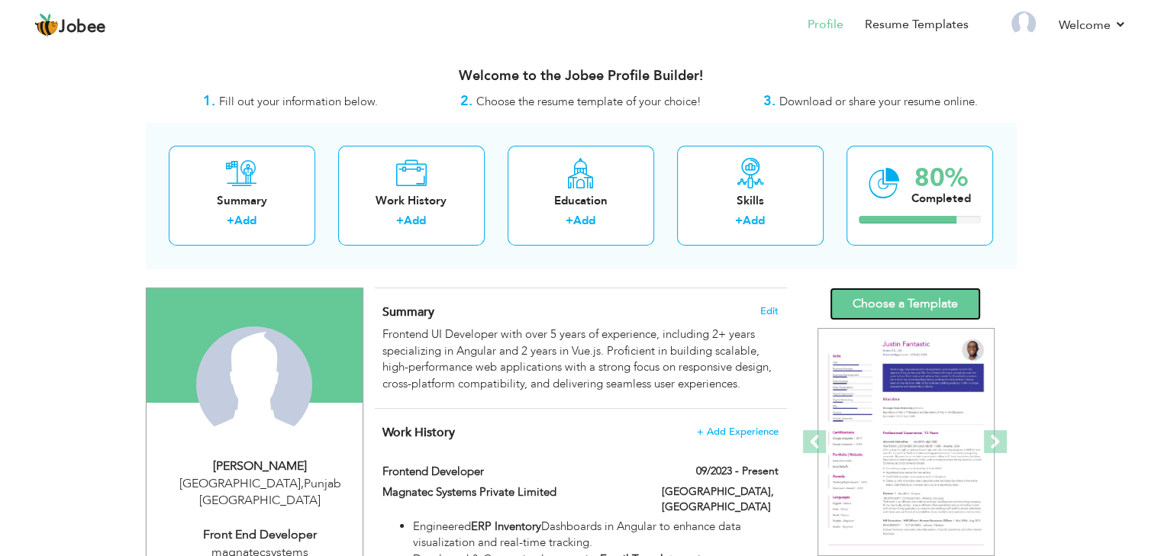
click at [895, 298] on link "Choose a Template" at bounding box center [905, 304] width 151 height 33
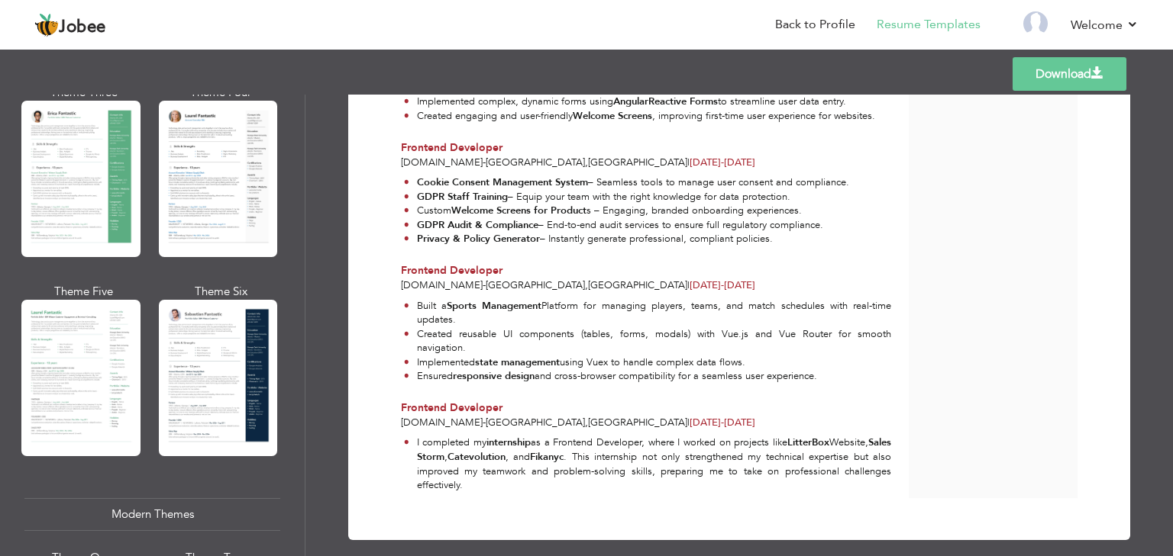
scroll to position [305, 0]
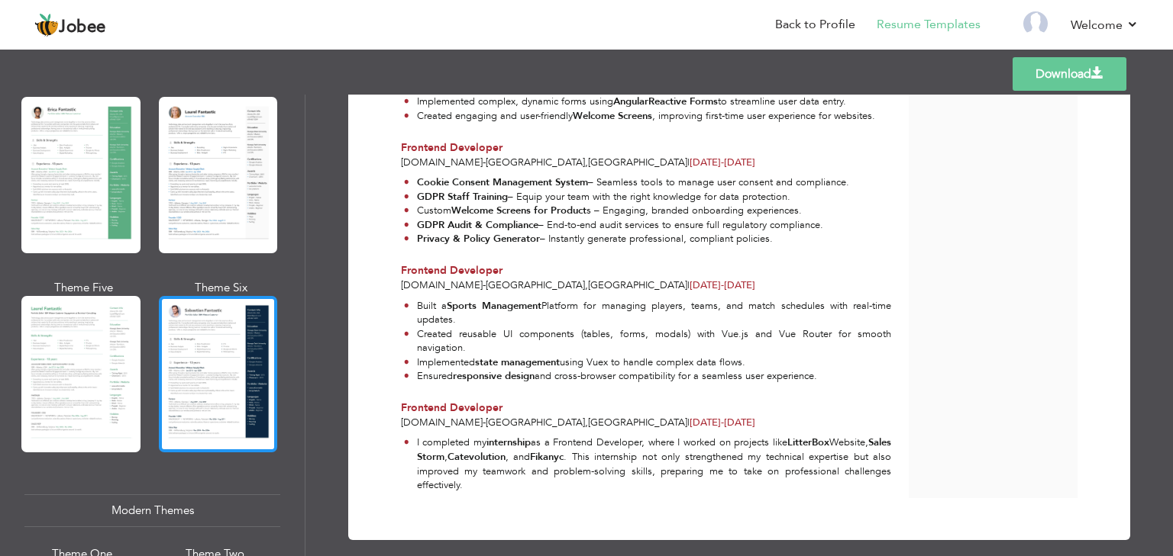
click at [211, 389] on div at bounding box center [218, 374] width 119 height 156
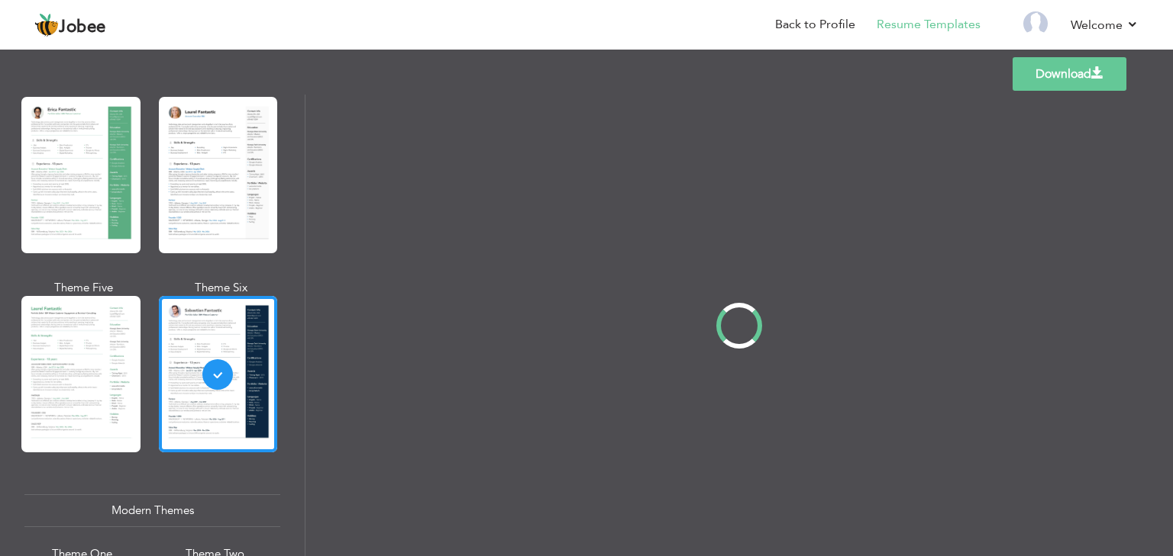
scroll to position [0, 0]
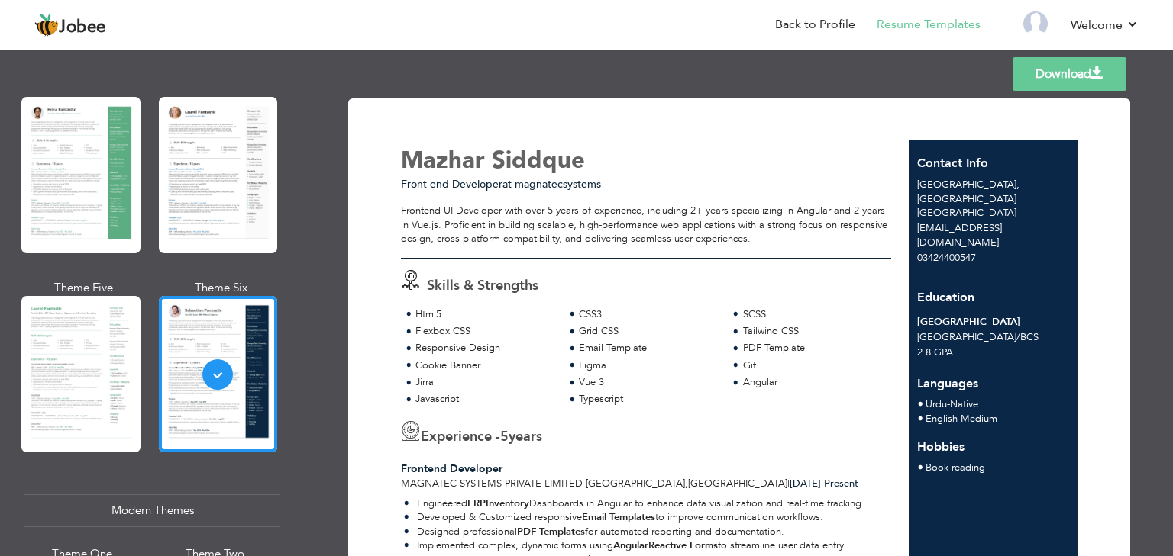
click at [1078, 71] on link "Download" at bounding box center [1069, 74] width 114 height 34
